Goal: Information Seeking & Learning: Learn about a topic

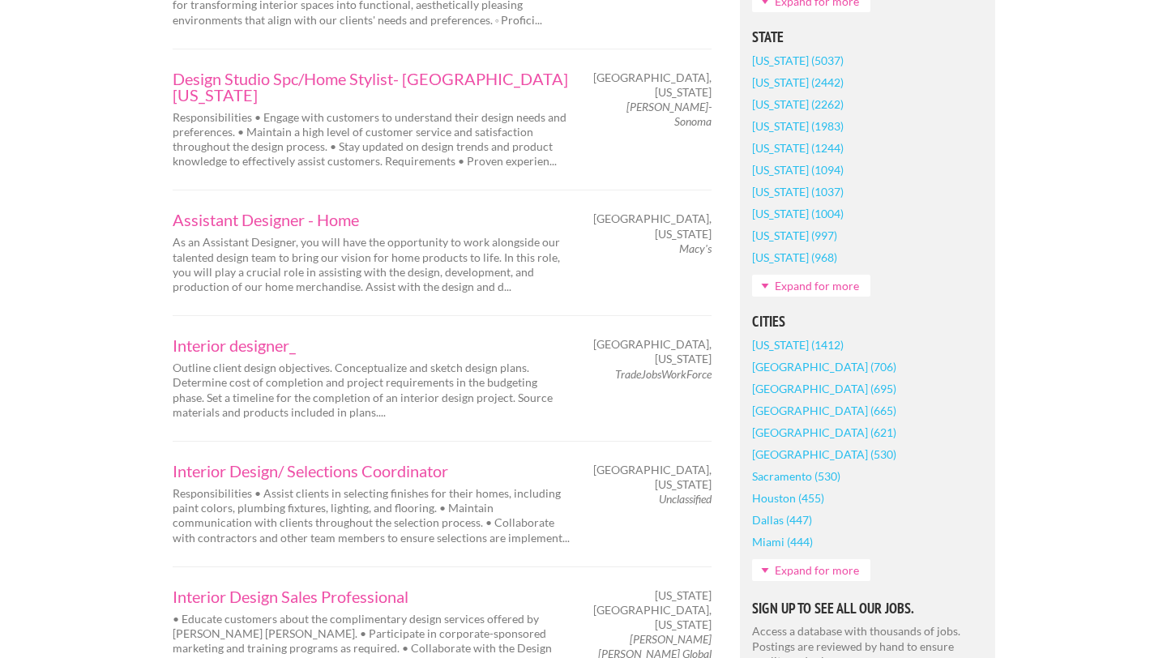
scroll to position [1023, 0]
click at [818, 574] on link "Expand for more" at bounding box center [811, 569] width 118 height 22
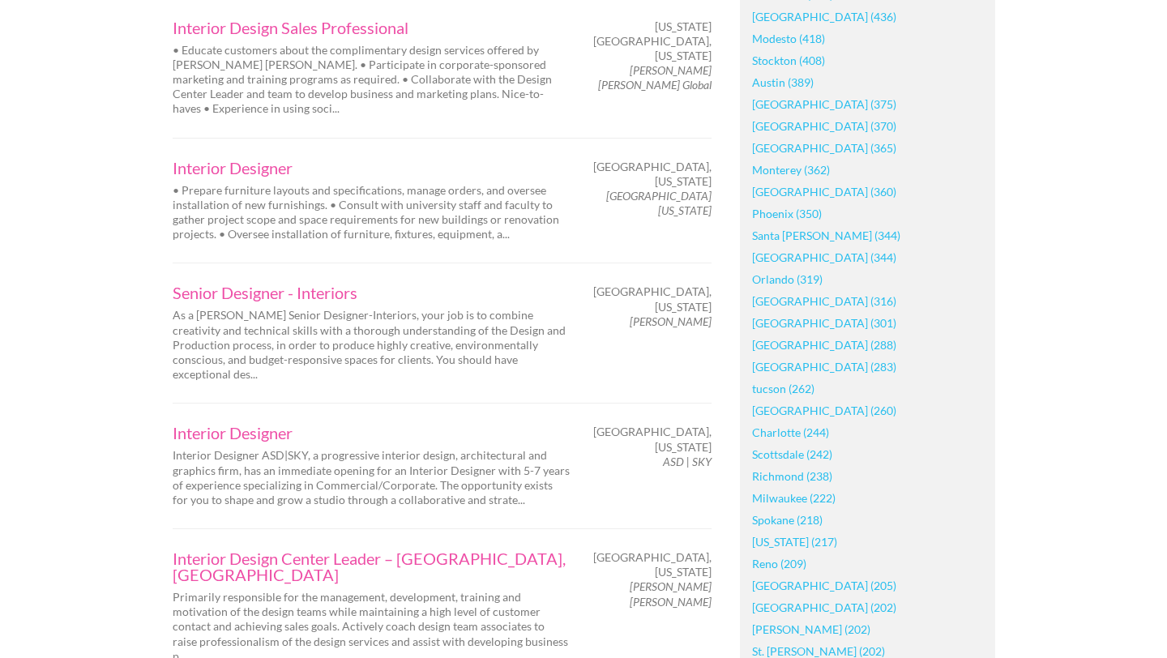
scroll to position [1589, 0]
click at [794, 105] on link "[GEOGRAPHIC_DATA] (375)" at bounding box center [824, 106] width 144 height 22
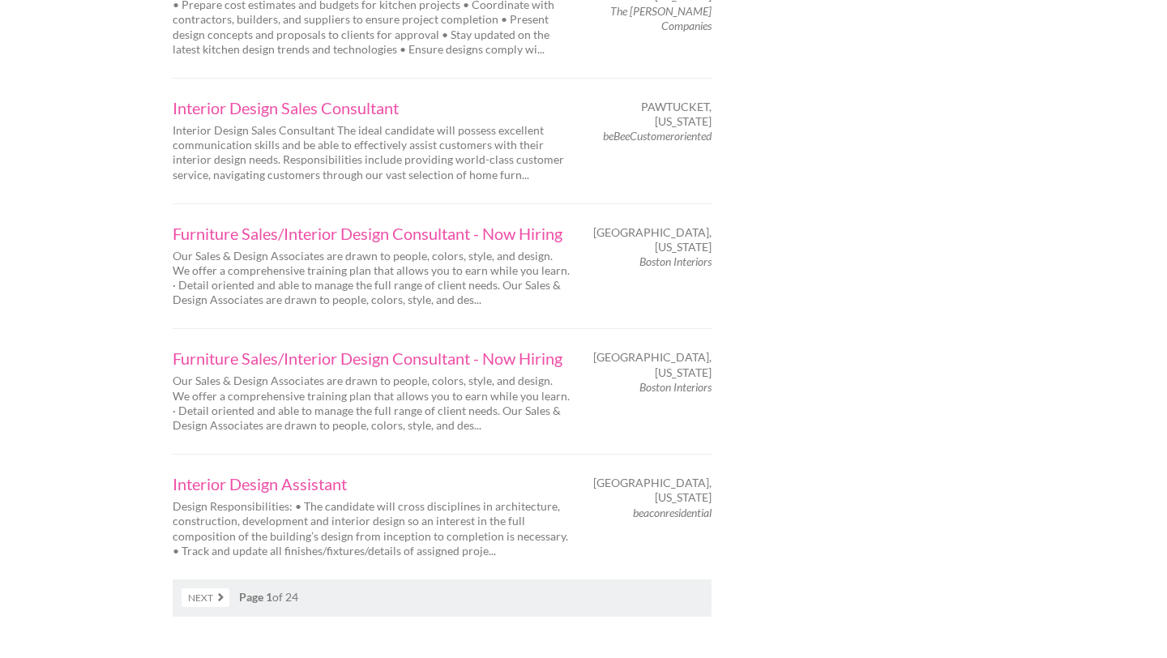
scroll to position [2552, 0]
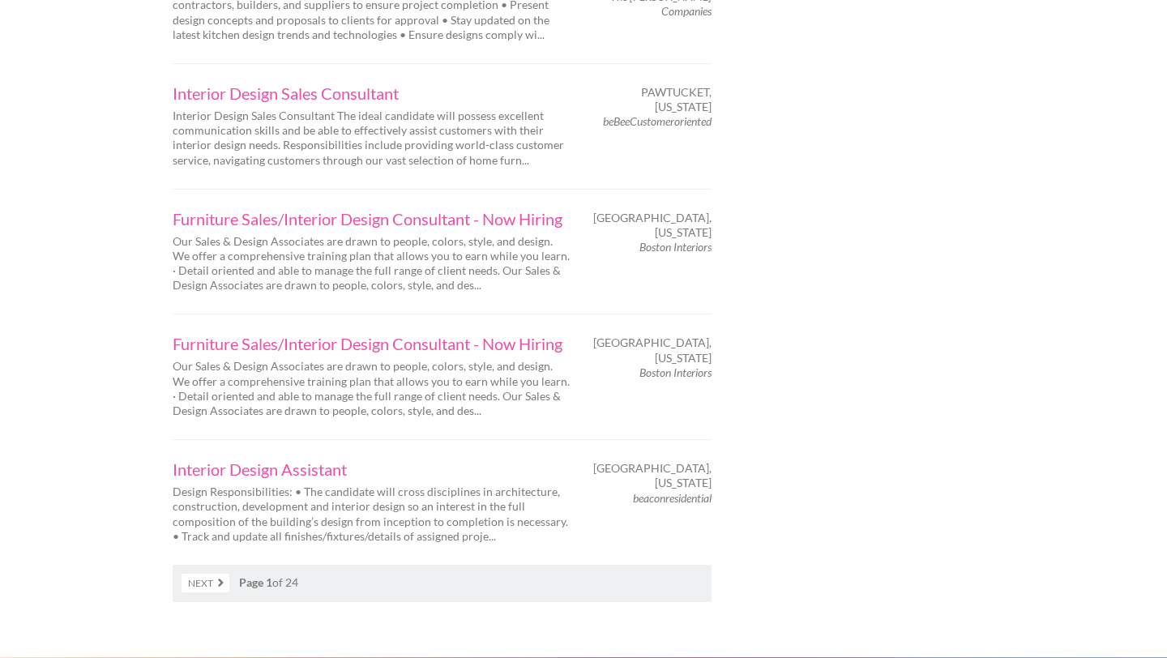
click at [212, 574] on link "Next" at bounding box center [206, 583] width 48 height 19
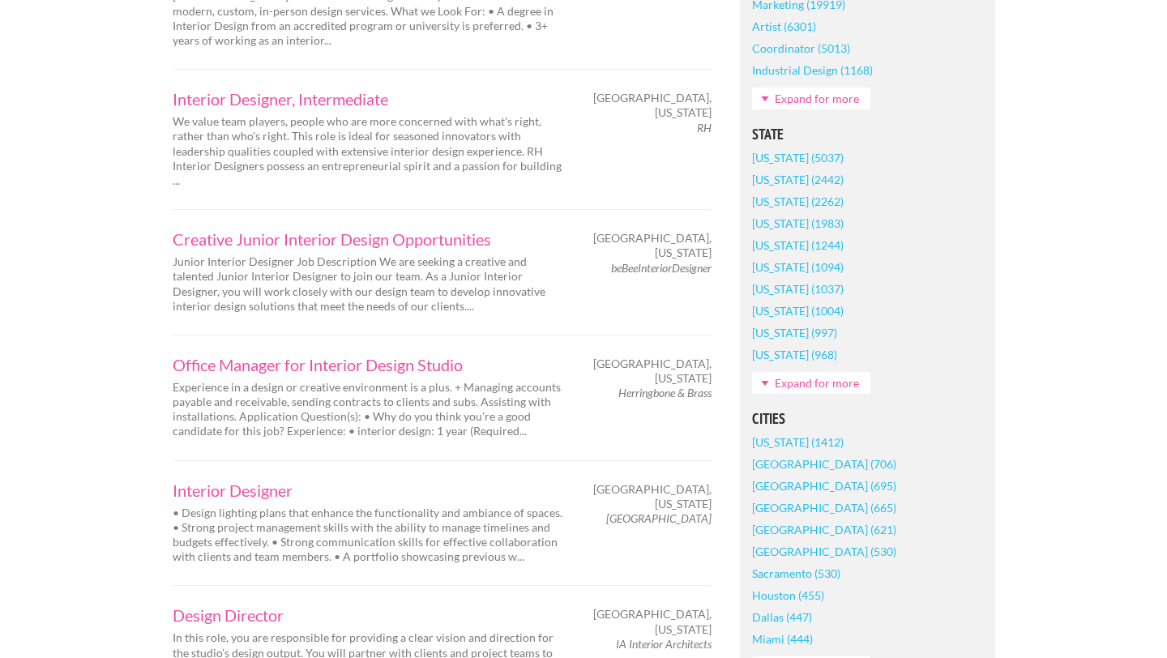
scroll to position [1000, 0]
click at [451, 355] on link "Office Manager for Interior Design Studio" at bounding box center [371, 363] width 397 height 16
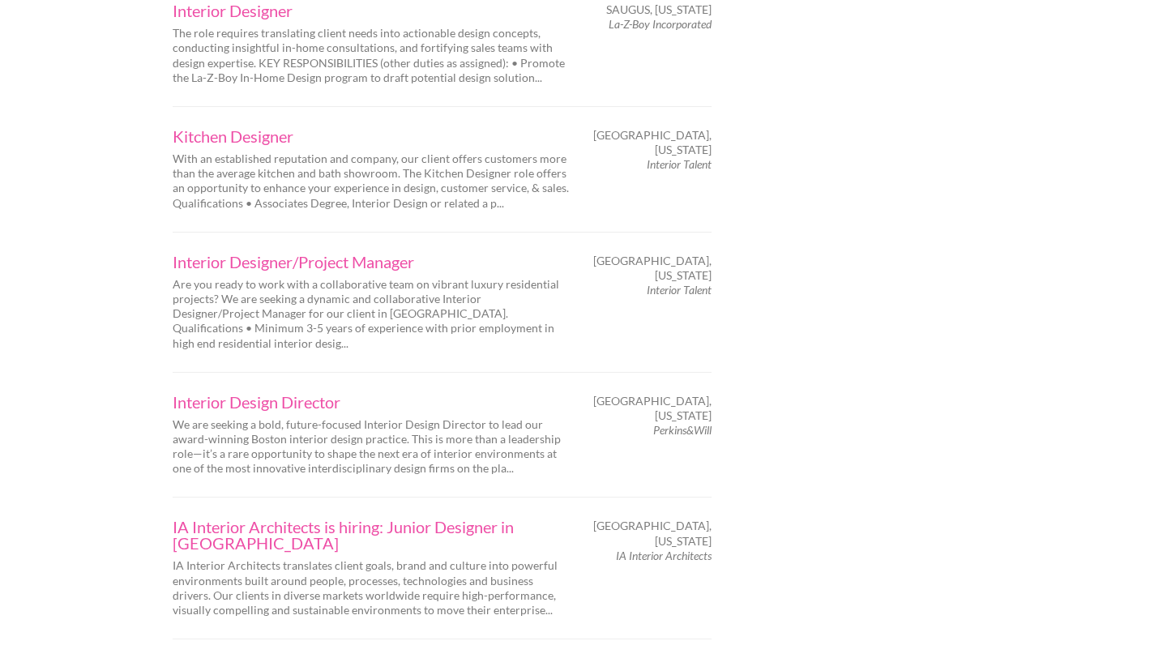
scroll to position [2551, 0]
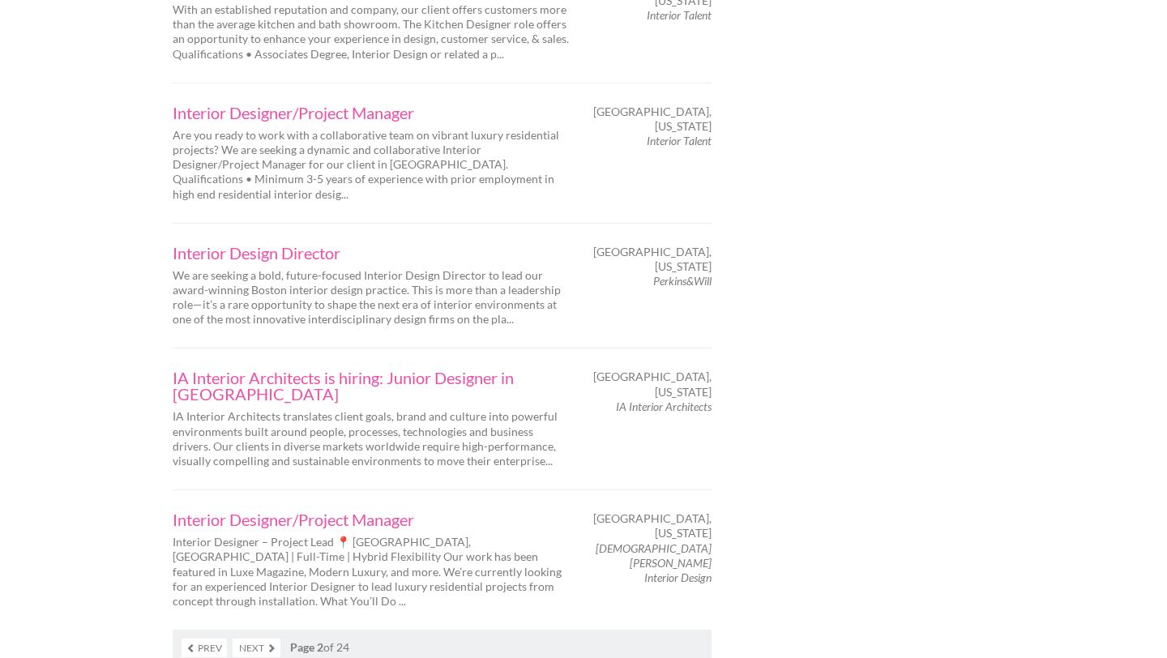
click at [263, 639] on link "Next" at bounding box center [257, 648] width 48 height 19
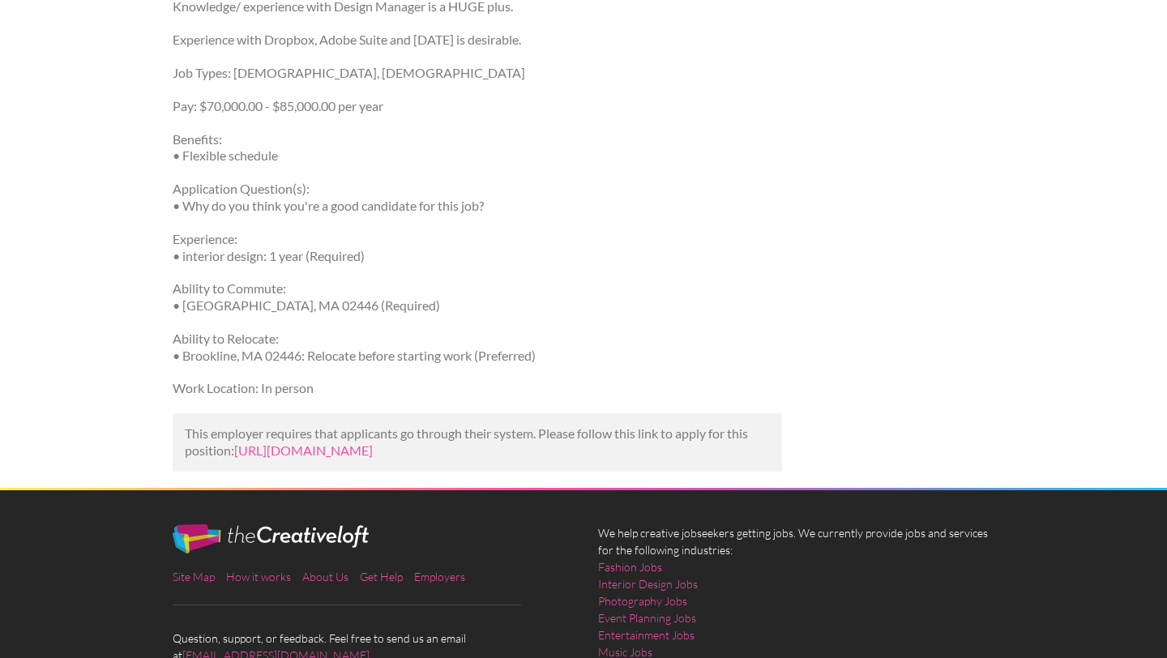
scroll to position [816, 0]
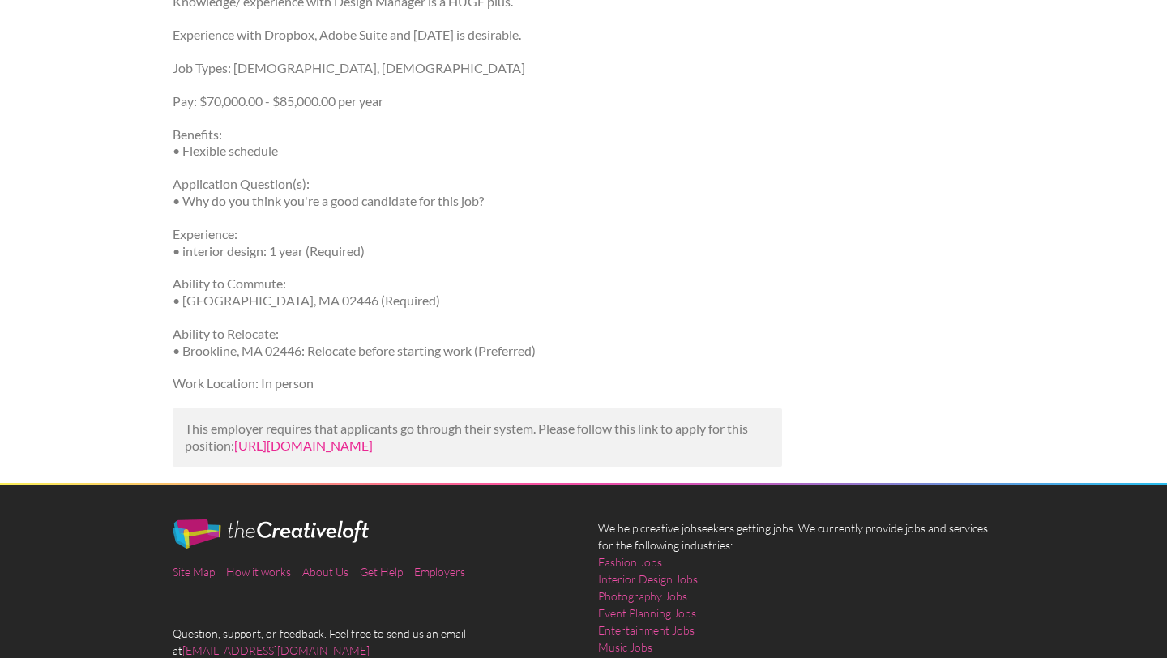
click at [373, 453] on link "https://www.simplyhired.com/job/T5kZ5qYc1MgdNnal06r2K7Zdm0RTStGwgy8hOQwQMySzXq4…" at bounding box center [303, 445] width 139 height 15
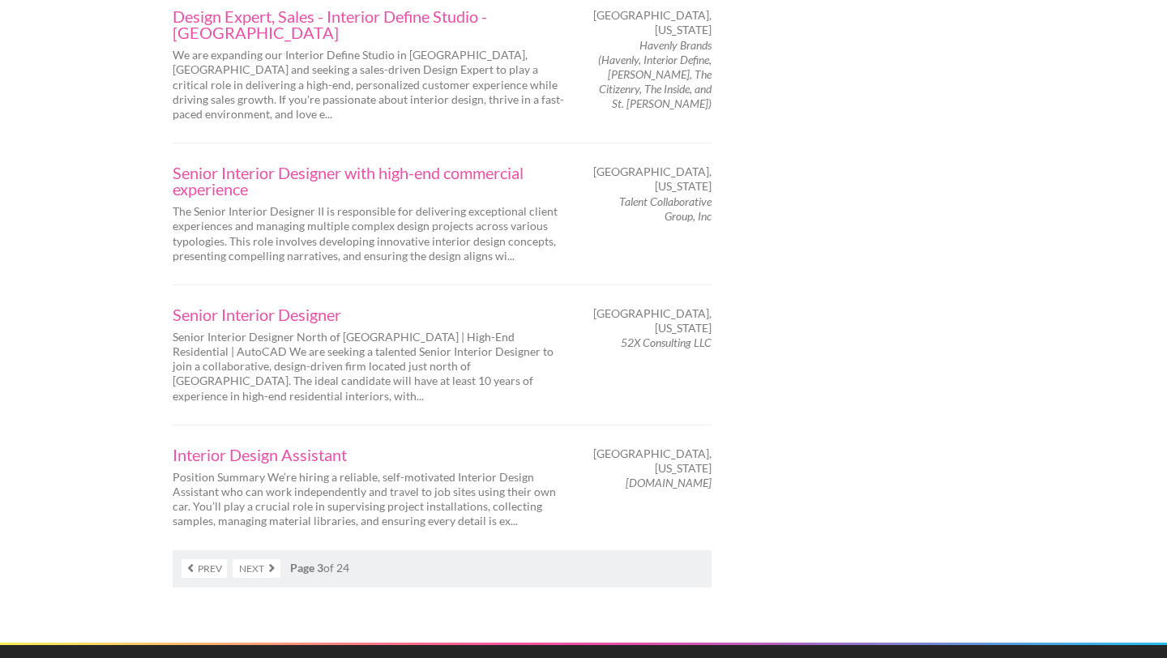
scroll to position [2636, 0]
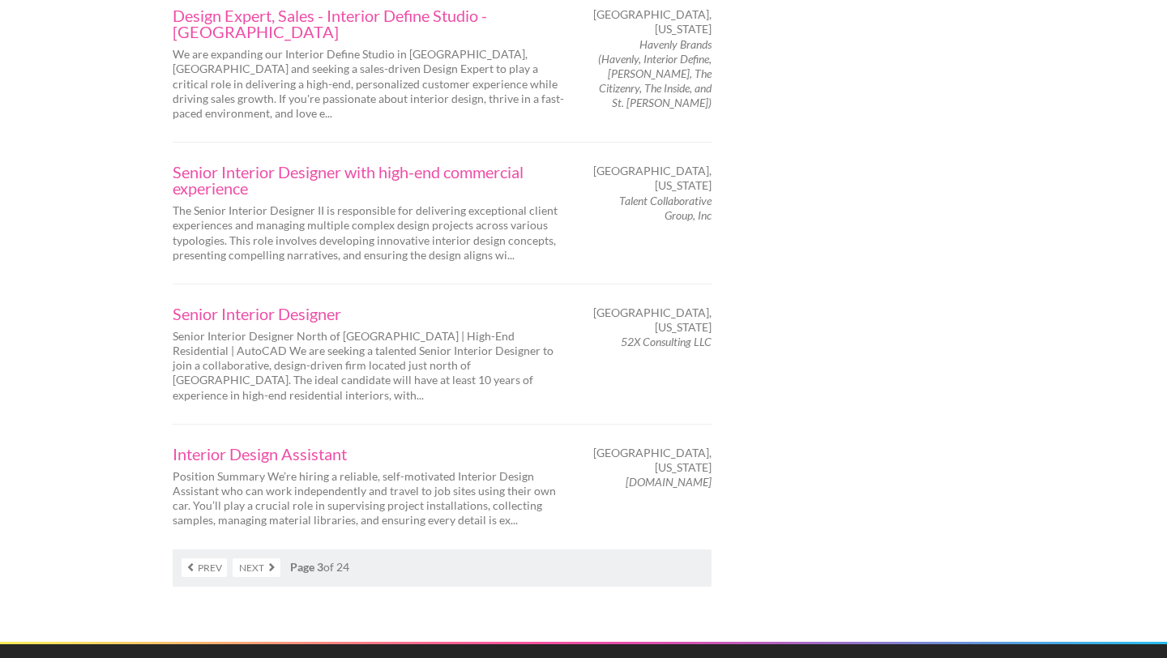
click at [266, 558] on link "Next" at bounding box center [257, 567] width 48 height 19
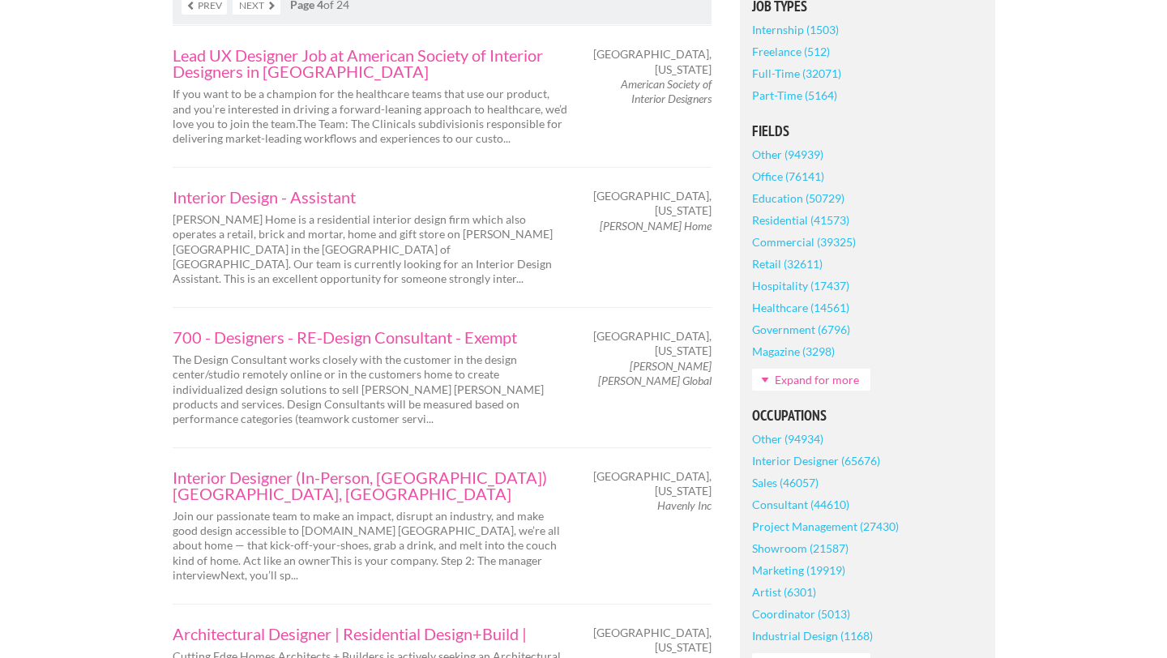
scroll to position [443, 0]
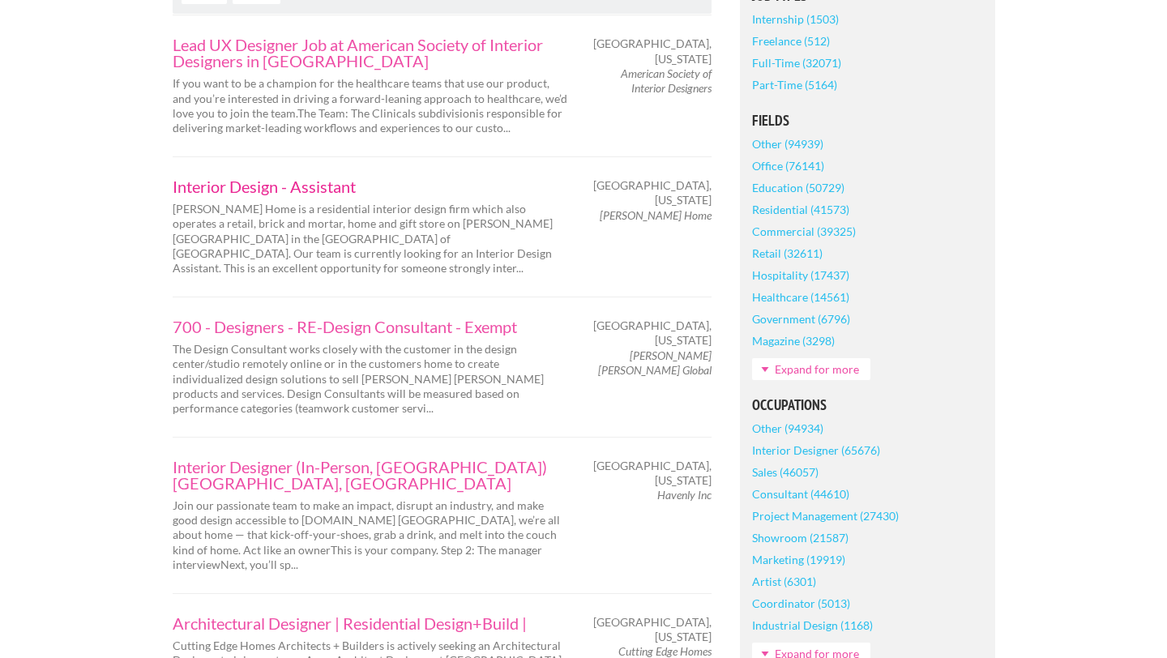
click at [330, 182] on link "Interior Design - Assistant" at bounding box center [371, 186] width 397 height 16
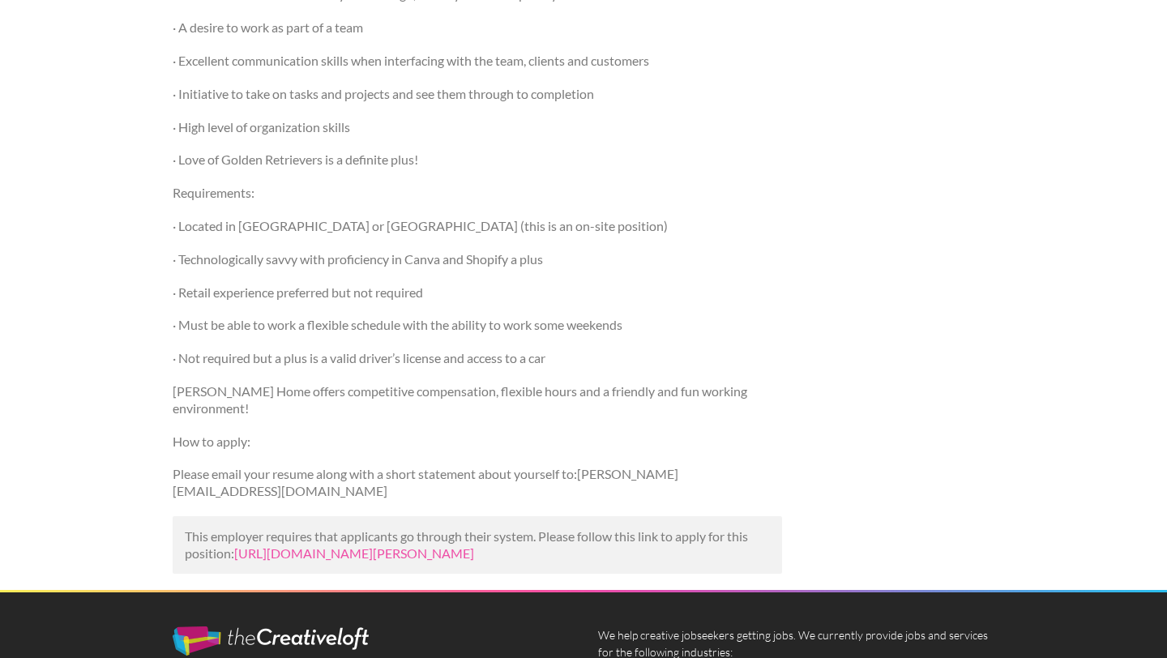
scroll to position [695, 0]
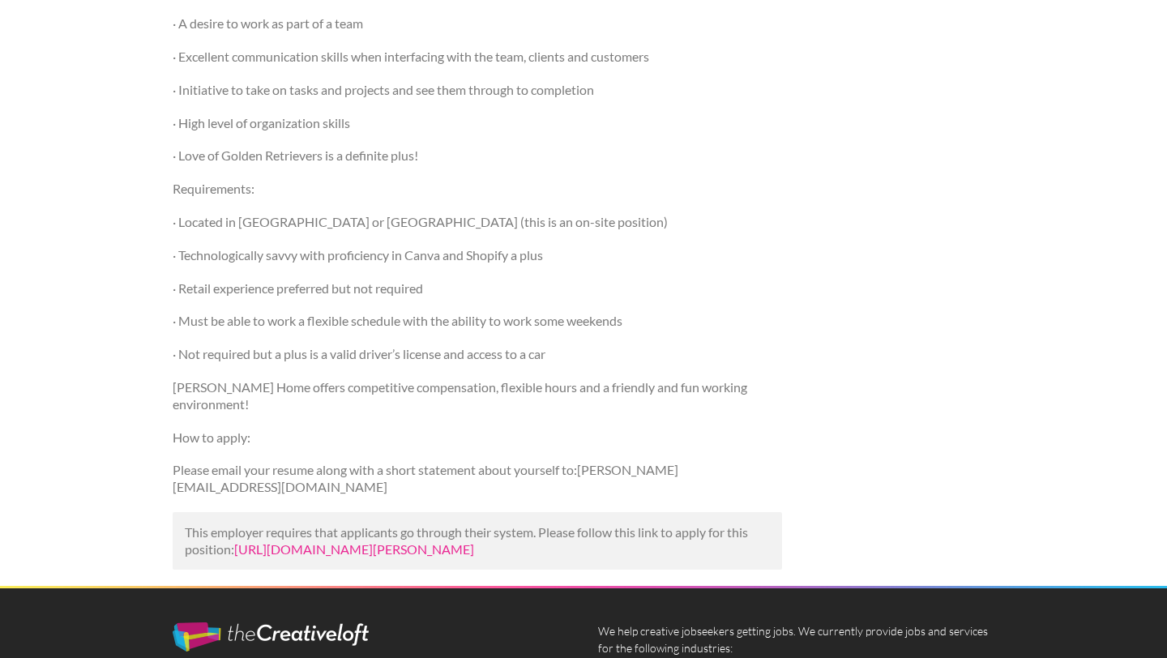
click at [474, 541] on link "https://www.linkedin.com/jobs/view/interior-design-assistant-at-j-grady-home-42…" at bounding box center [354, 548] width 240 height 15
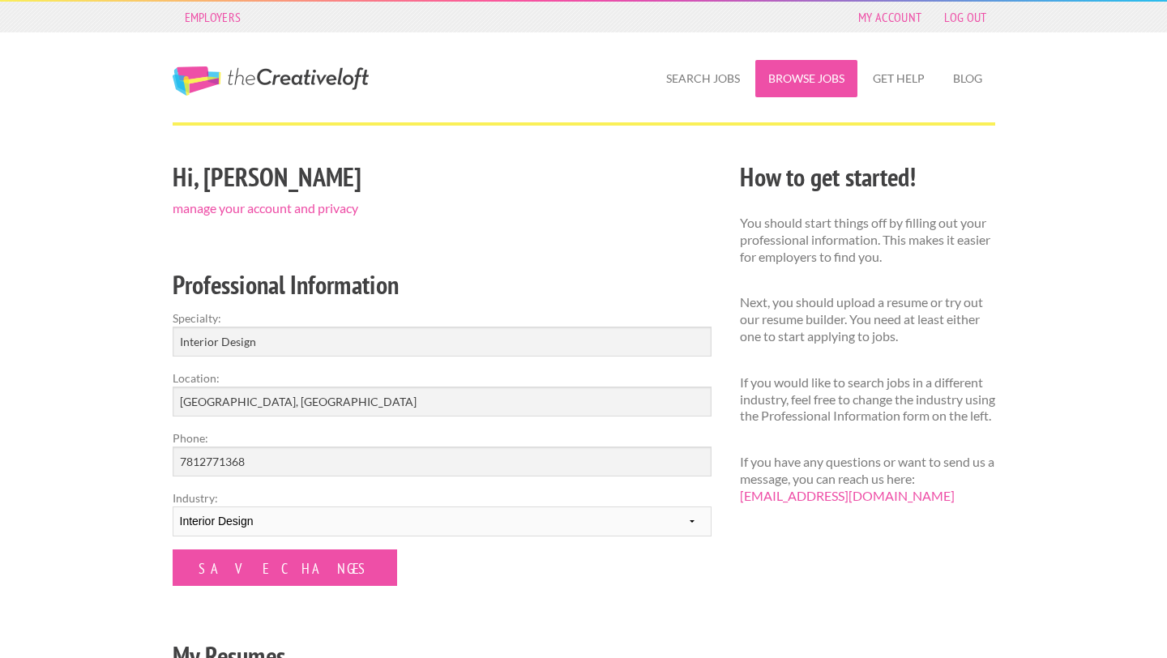
click at [814, 79] on link "Browse Jobs" at bounding box center [806, 78] width 102 height 37
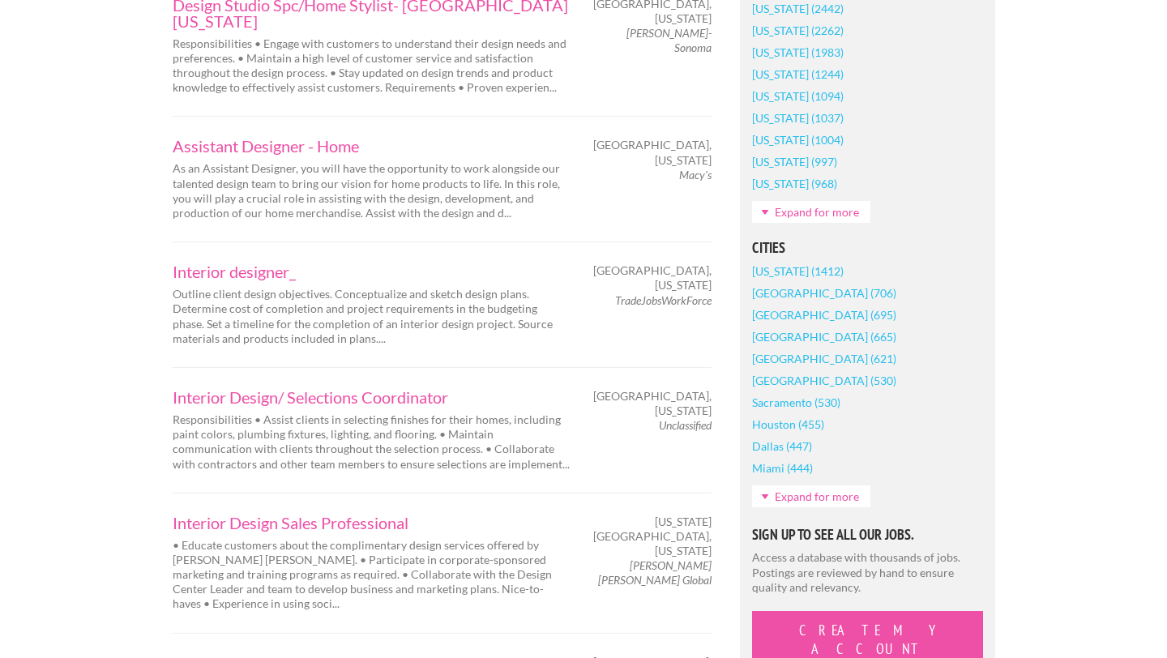
scroll to position [1096, 0]
click at [798, 494] on link "Expand for more" at bounding box center [811, 496] width 118 height 22
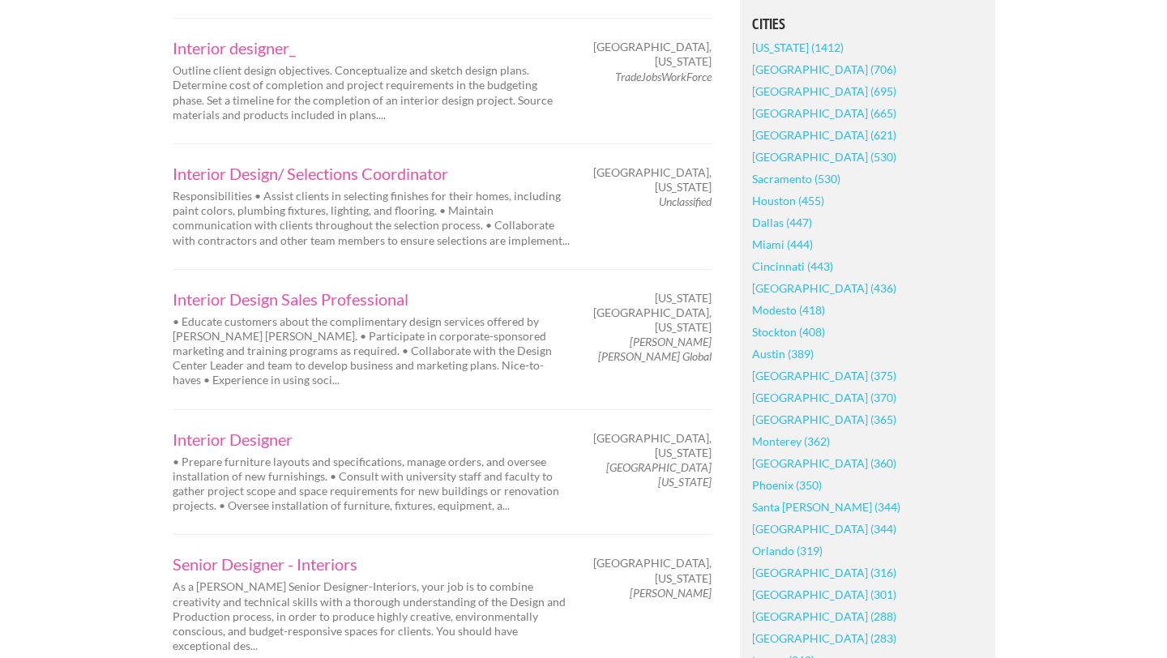
scroll to position [1322, 0]
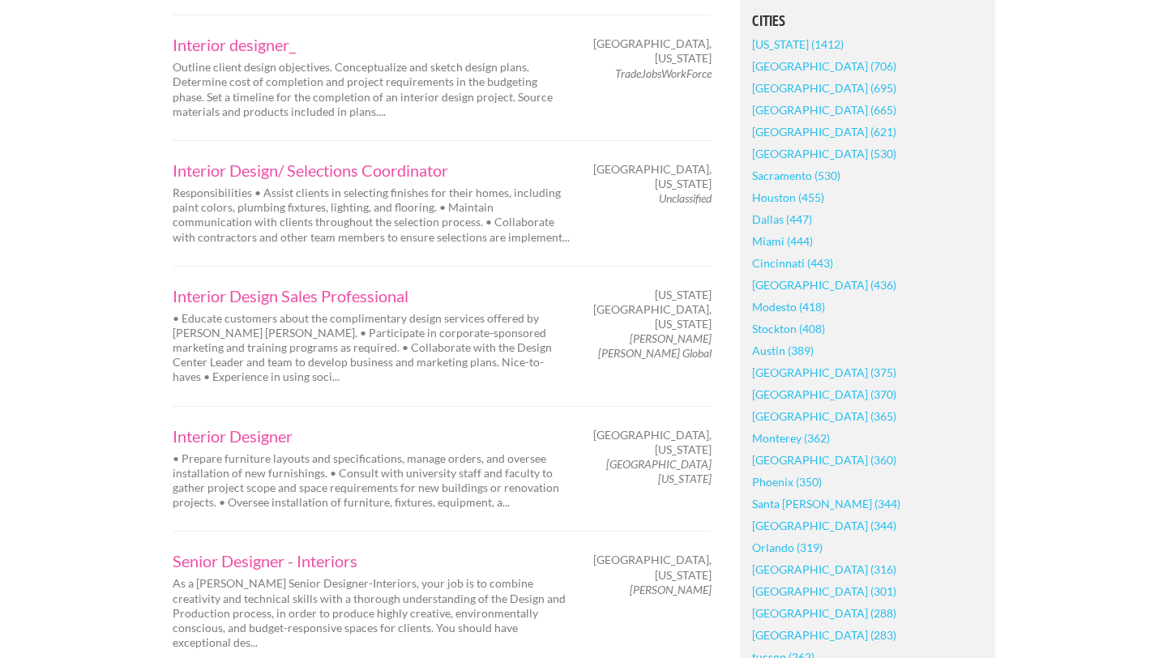
click at [777, 370] on link "[GEOGRAPHIC_DATA] (375)" at bounding box center [824, 372] width 144 height 22
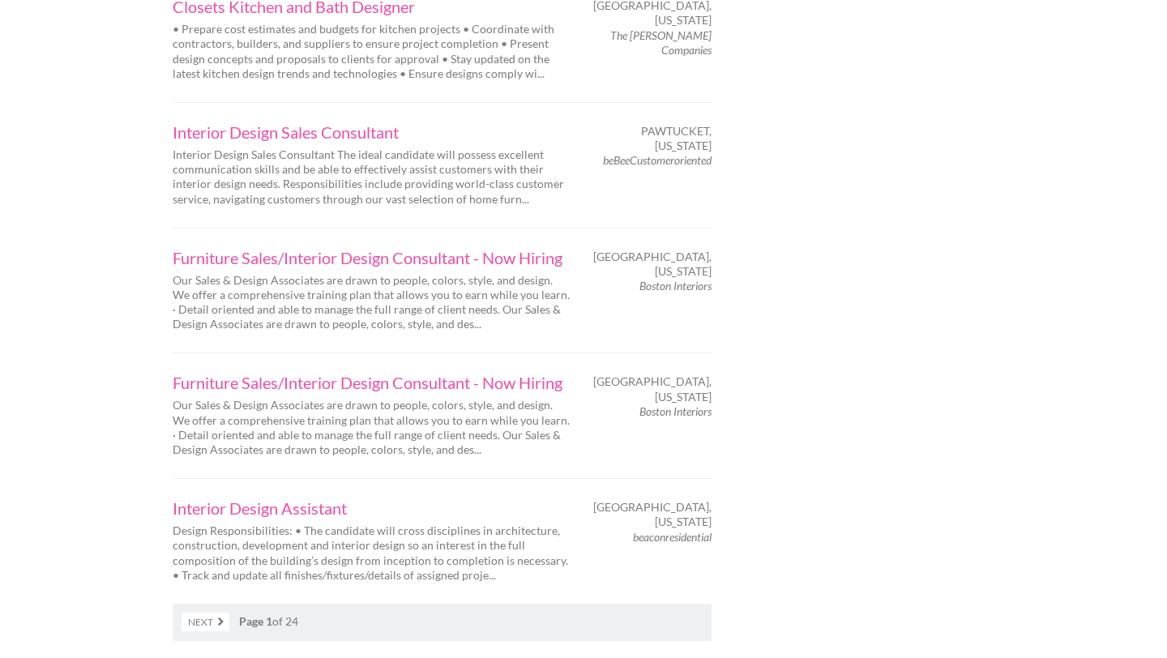
scroll to position [2516, 0]
click at [284, 498] on link "Interior Design Assistant" at bounding box center [371, 506] width 397 height 16
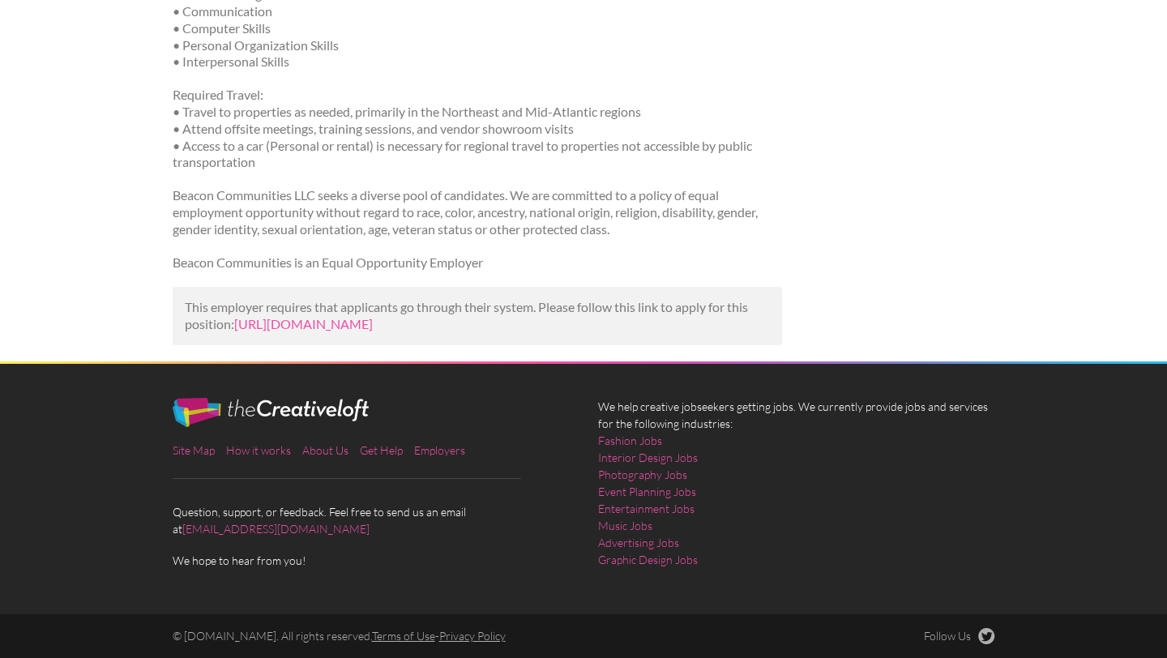
scroll to position [1885, 0]
click at [371, 331] on link "https://www.ziprecruiter.com/c/beaconresidential/Job/Interior-Design-Assistant/…" at bounding box center [303, 323] width 139 height 15
click at [373, 316] on link "https://www.ziprecruiter.com/c/beaconresidential/Job/Interior-Design-Assistant/…" at bounding box center [303, 323] width 139 height 15
